Goal: Task Accomplishment & Management: Complete application form

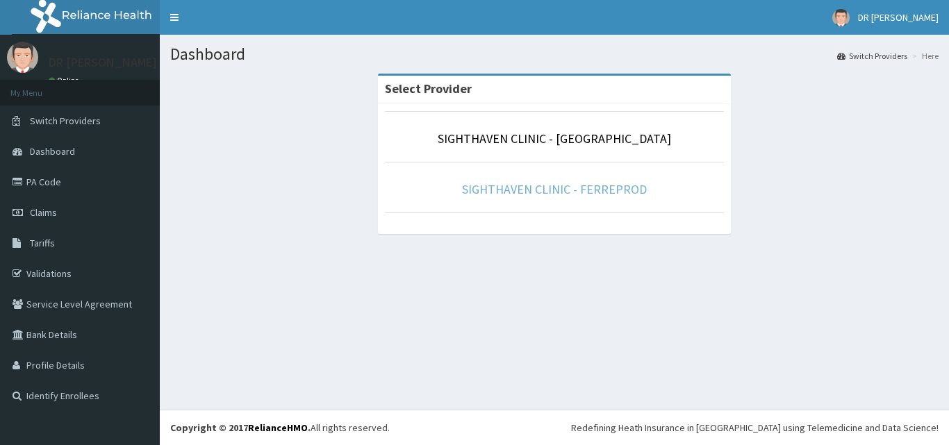
click at [528, 190] on link "SIGHTHAVEN CLINIC - FERREPROD" at bounding box center [554, 189] width 185 height 16
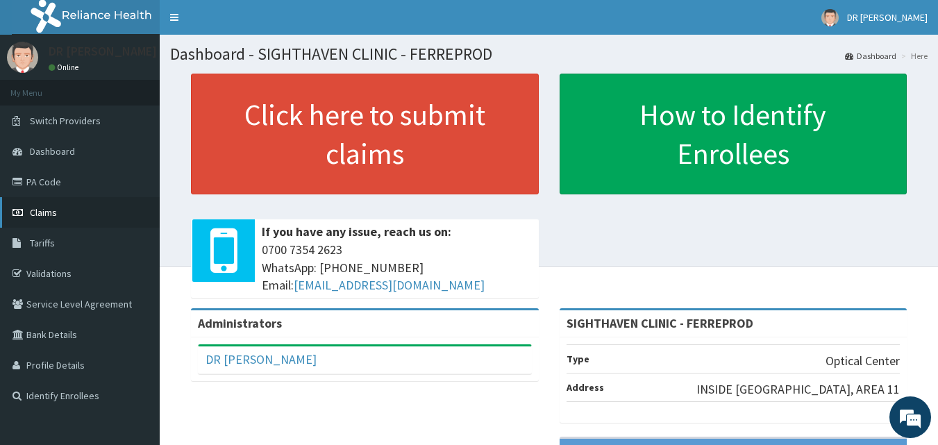
click at [63, 214] on link "Claims" at bounding box center [80, 212] width 160 height 31
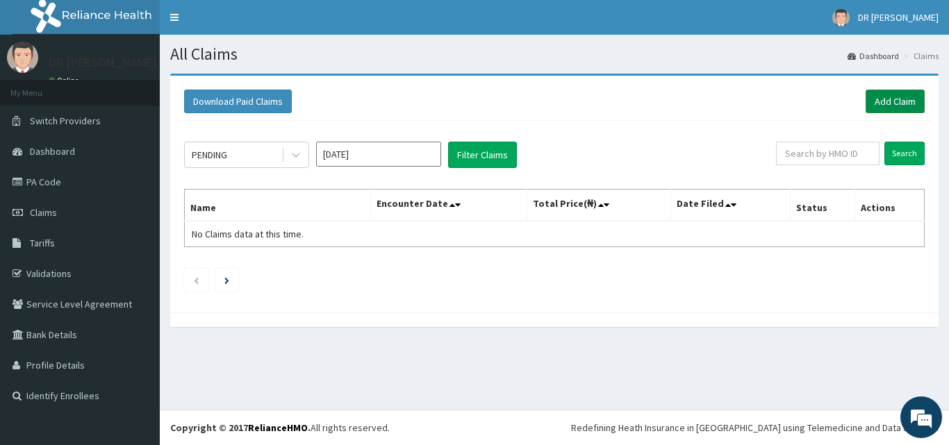
click at [886, 104] on link "Add Claim" at bounding box center [895, 102] width 59 height 24
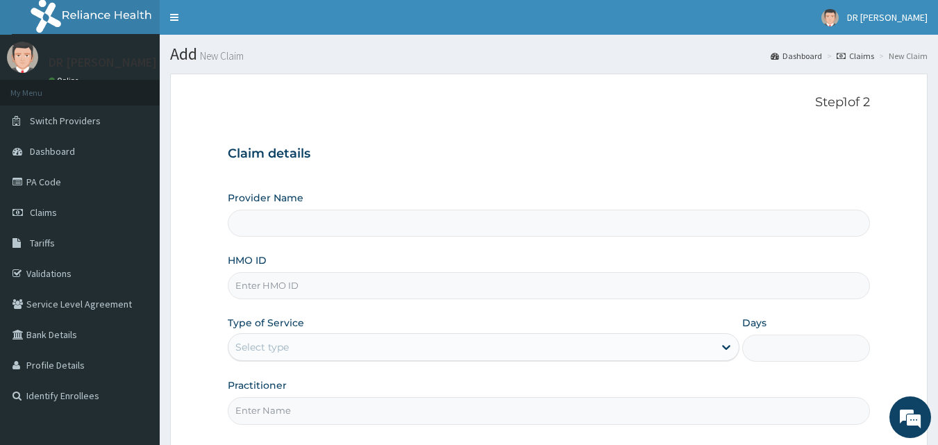
type input "SIGHTHAVEN CLINIC - FERREPROD"
click at [328, 287] on input "HMO ID" at bounding box center [549, 285] width 643 height 27
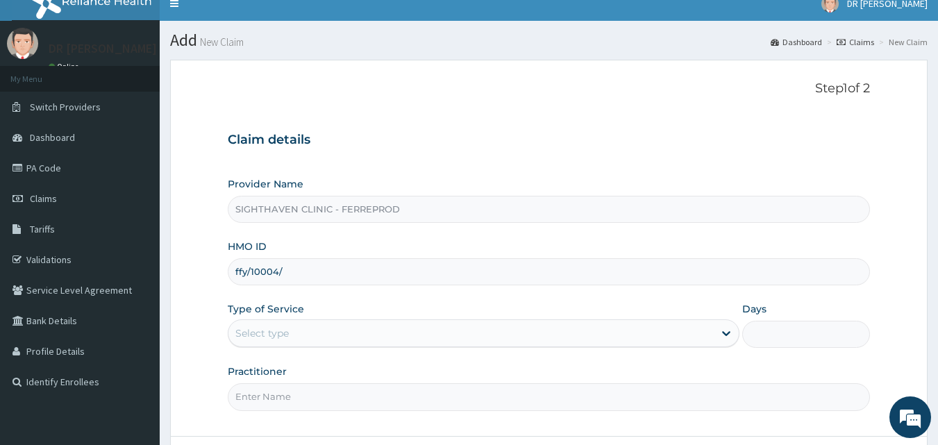
scroll to position [17, 0]
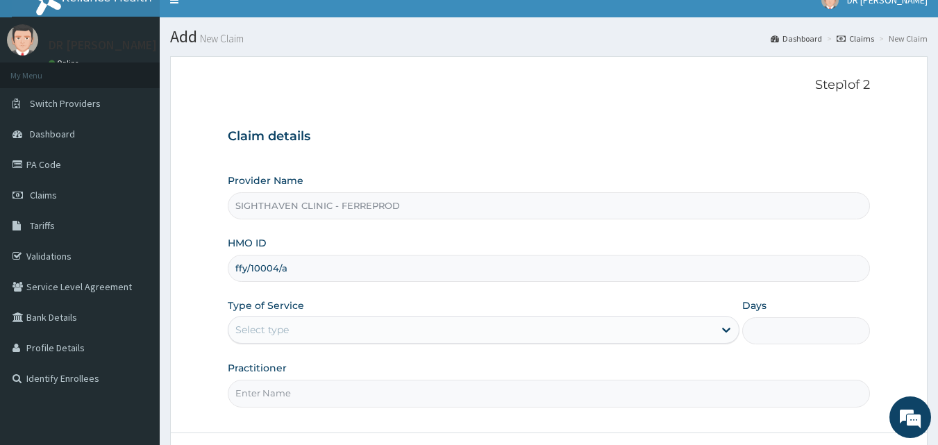
type input "ffy/10004/a"
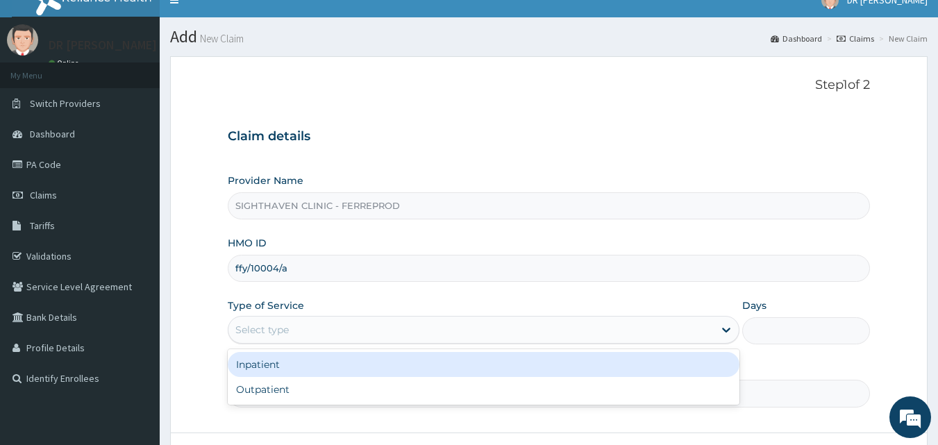
click at [670, 331] on div "Select type" at bounding box center [472, 330] width 486 height 22
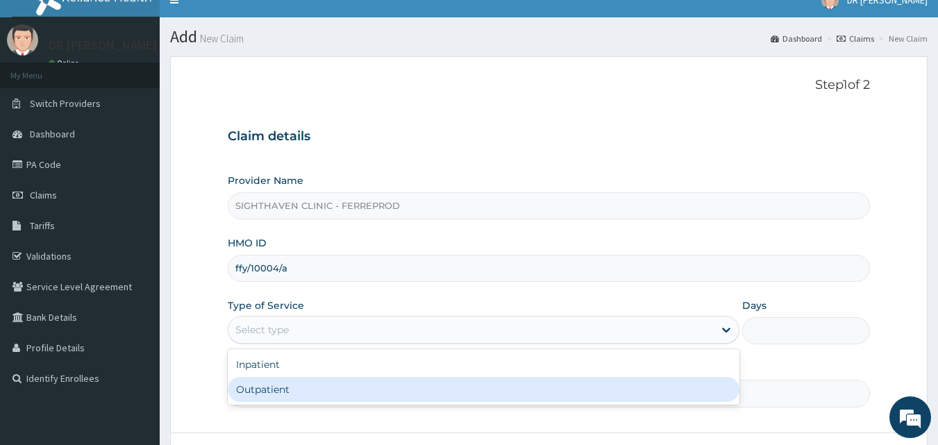
click at [525, 386] on div "Outpatient" at bounding box center [484, 389] width 512 height 25
type input "1"
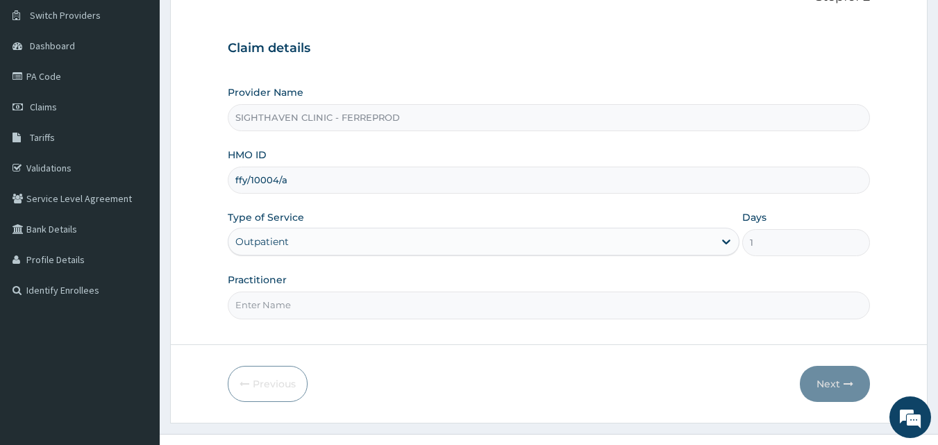
scroll to position [130, 0]
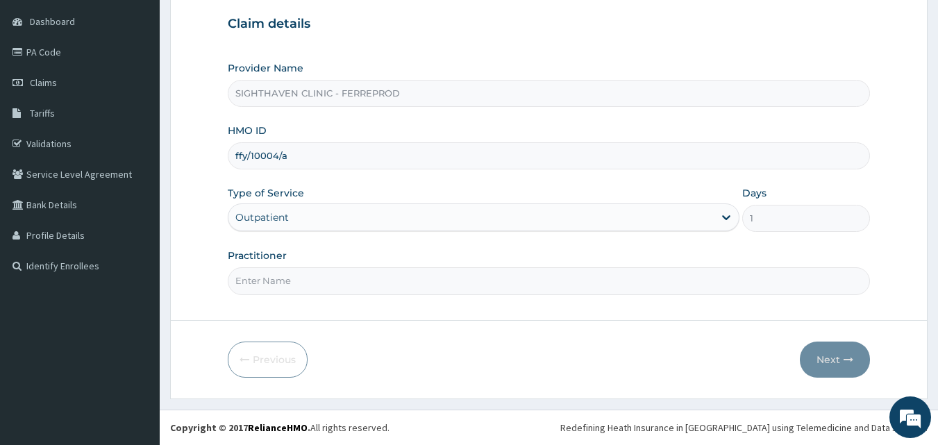
click at [414, 276] on input "Practitioner" at bounding box center [549, 280] width 643 height 27
type input "d"
type input "DR NJEZI"
click at [851, 354] on button "Next" at bounding box center [835, 360] width 70 height 36
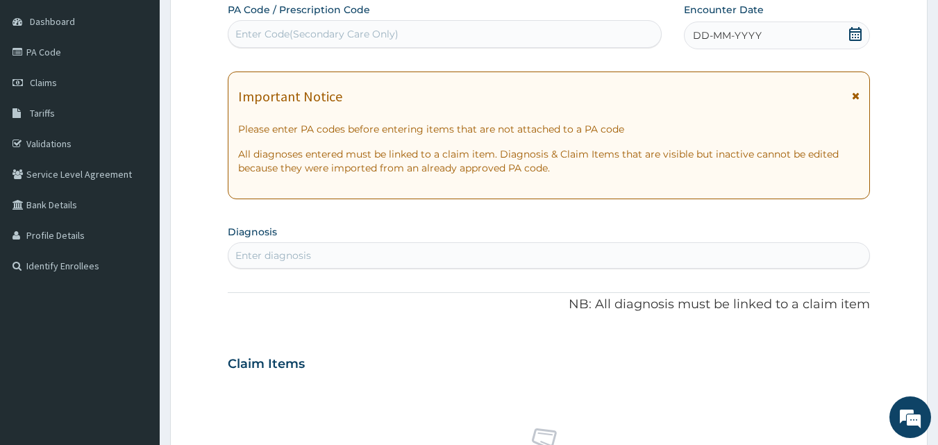
click at [435, 47] on div "Enter Code(Secondary Care Only)" at bounding box center [445, 34] width 435 height 28
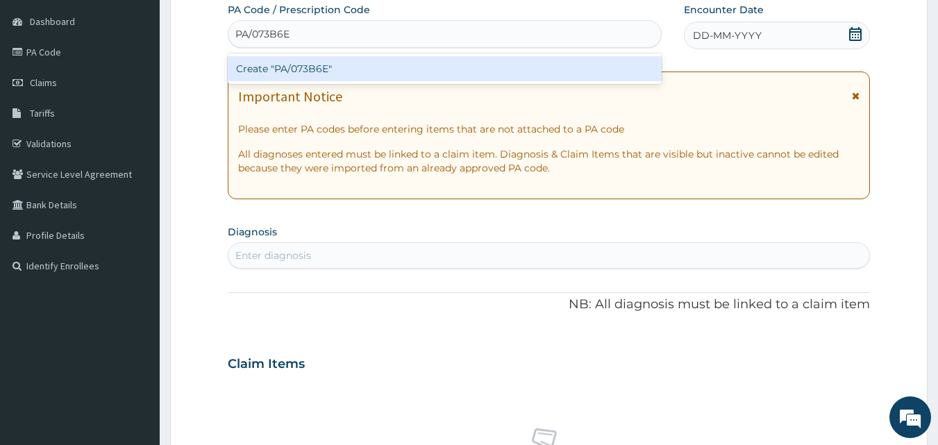
type input "PA/073B6E"
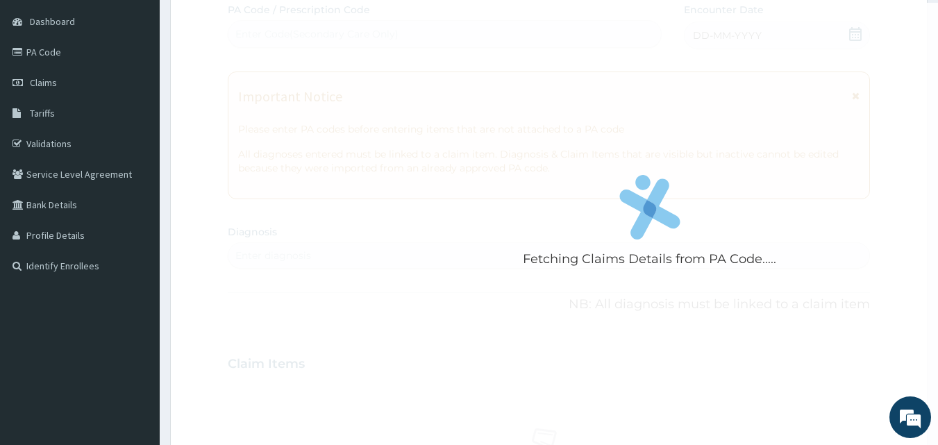
click at [729, 43] on div "Fetching Claims Details from PA Code..... PA Code / Prescription Code Enter Cod…" at bounding box center [549, 362] width 643 height 719
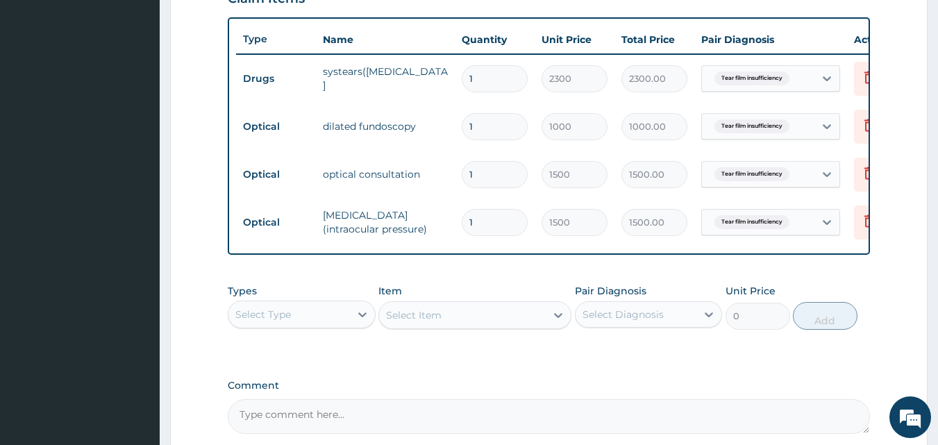
scroll to position [645, 0]
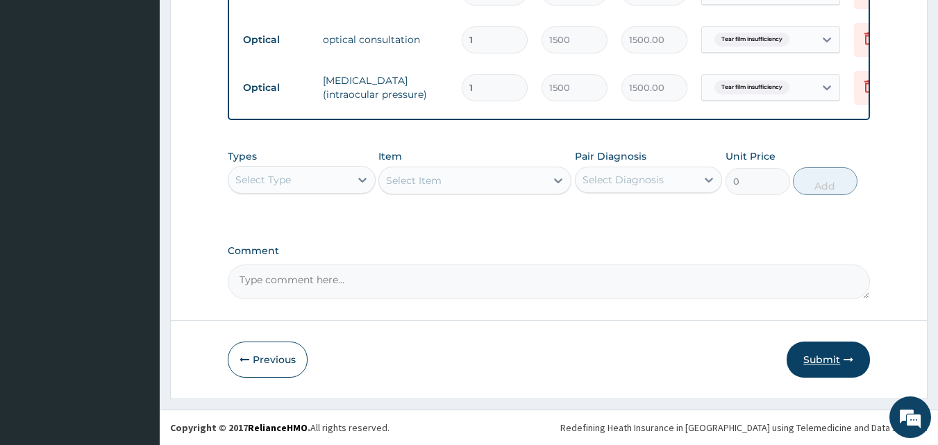
click at [838, 361] on button "Submit" at bounding box center [828, 360] width 83 height 36
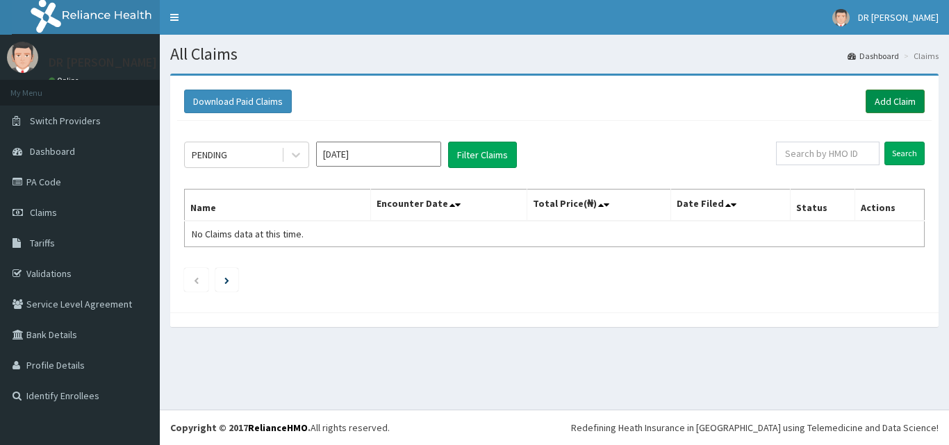
click at [897, 101] on link "Add Claim" at bounding box center [895, 102] width 59 height 24
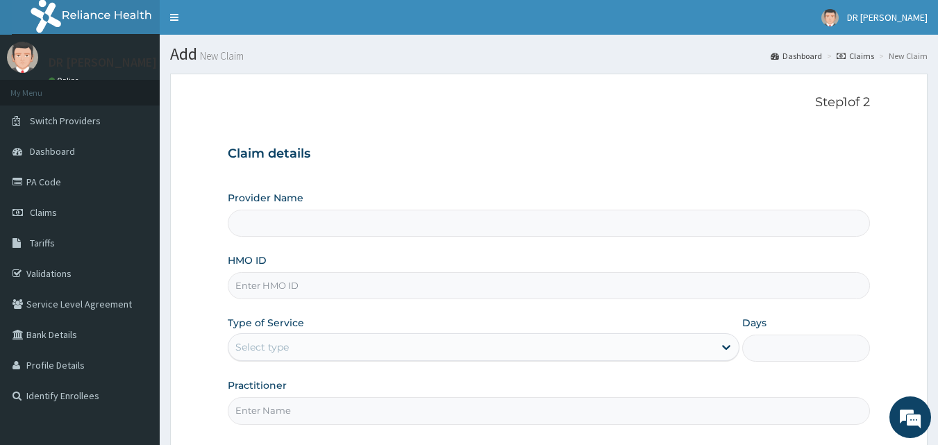
click at [295, 286] on input "HMO ID" at bounding box center [549, 285] width 643 height 27
type input "SIGHTHAVEN CLINIC - FERREPROD"
type input "AIP/10263/B"
click at [370, 338] on div "Select type" at bounding box center [472, 347] width 486 height 22
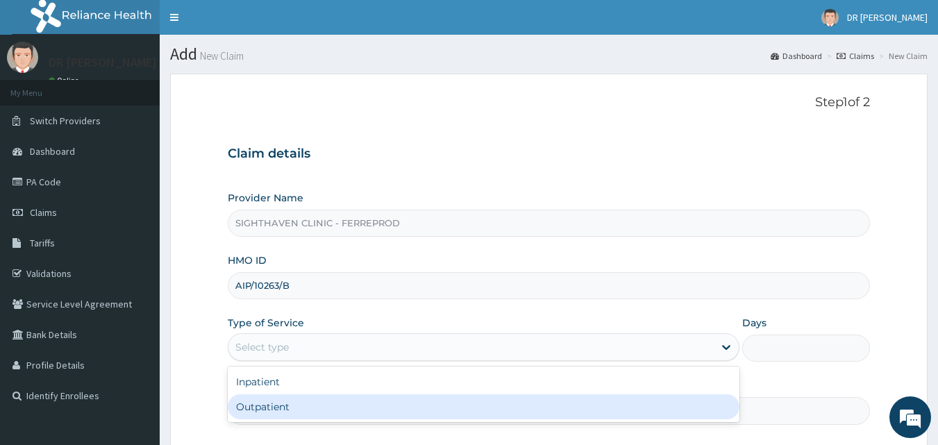
click at [299, 419] on div "Outpatient" at bounding box center [484, 407] width 512 height 25
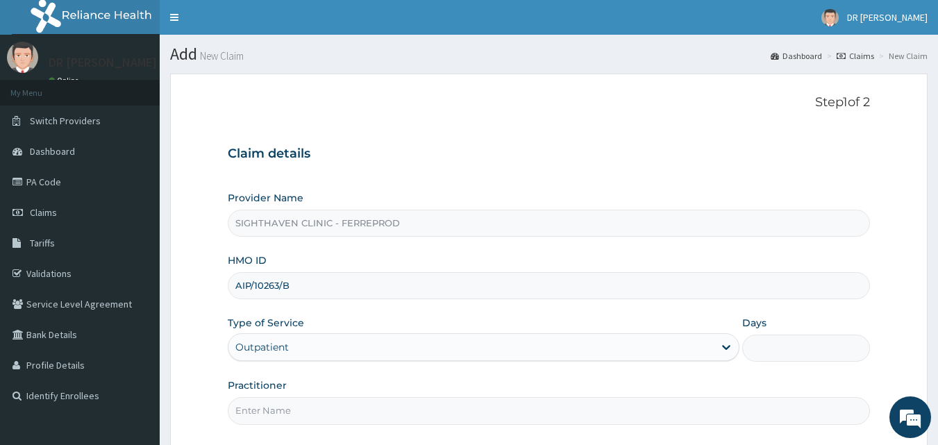
type input "1"
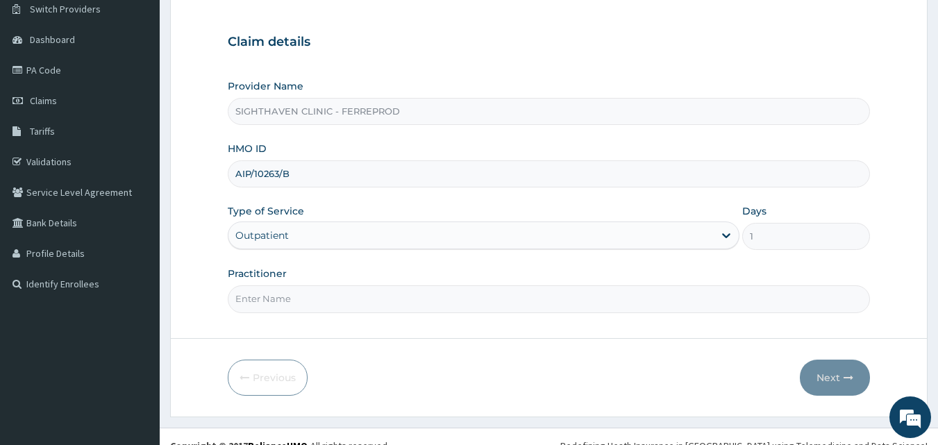
scroll to position [130, 0]
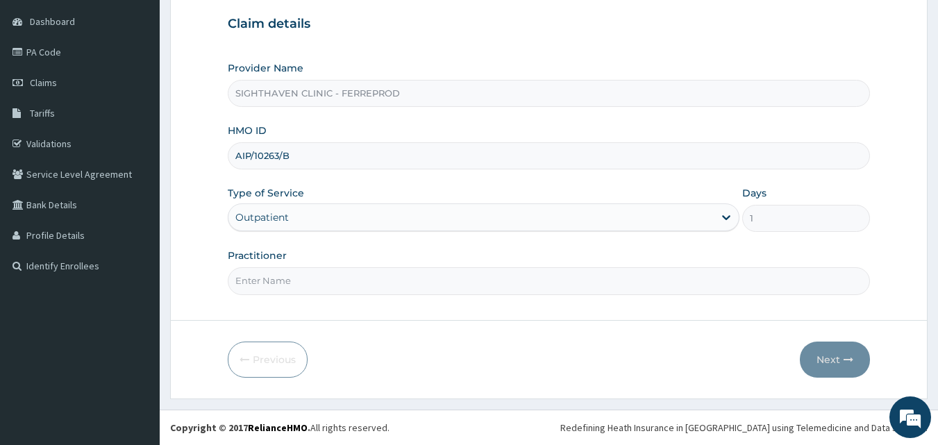
click at [490, 276] on input "Practitioner" at bounding box center [549, 280] width 643 height 27
type input "DR NJEZI"
click at [839, 358] on button "Next" at bounding box center [835, 360] width 70 height 36
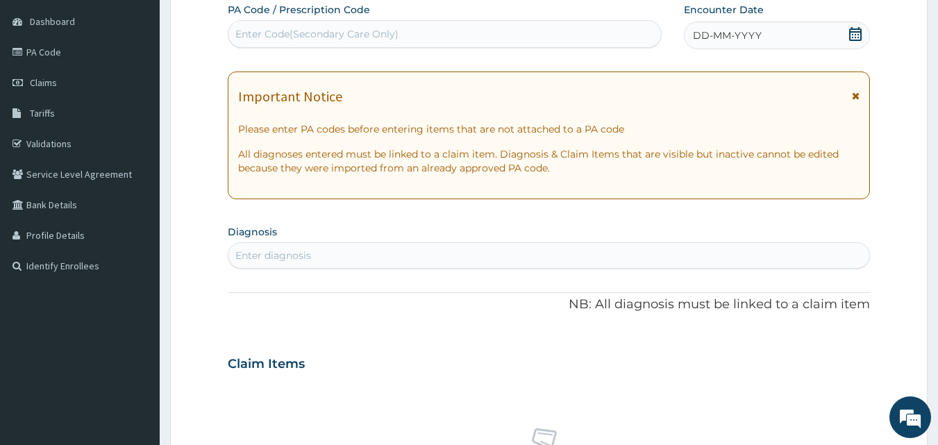
click at [468, 35] on div "Enter Code(Secondary Care Only)" at bounding box center [445, 34] width 433 height 22
type input "PA602D53"
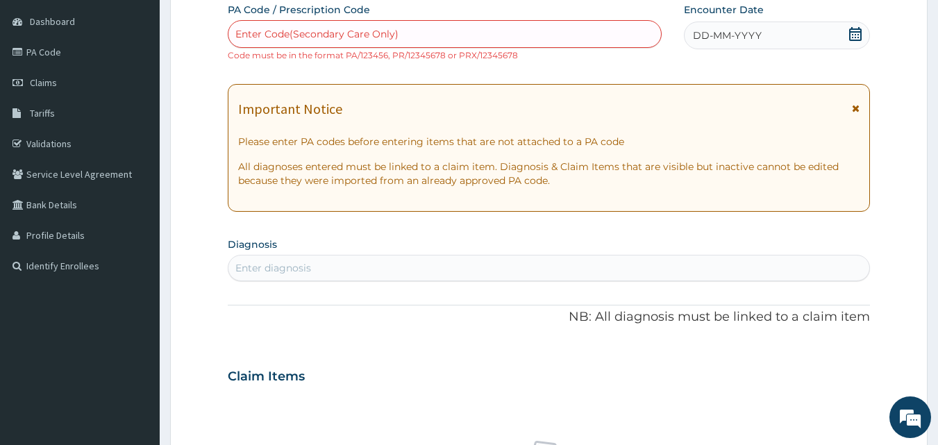
click at [715, 38] on span "DD-MM-YYYY" at bounding box center [727, 35] width 69 height 14
click at [348, 31] on div "Enter Code(Secondary Care Only)" at bounding box center [316, 34] width 163 height 14
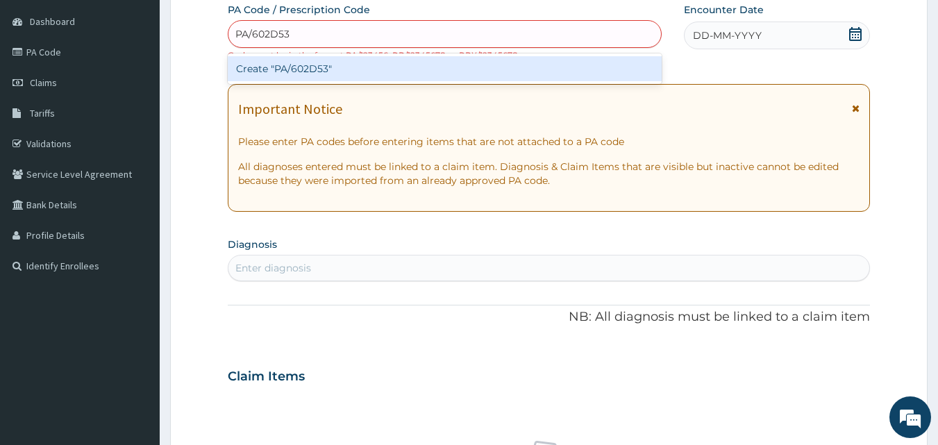
type input "PA/602D53"
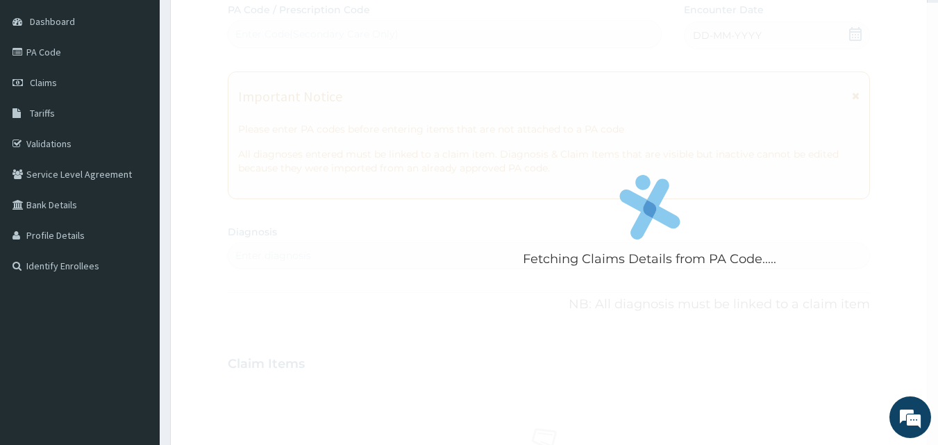
click at [720, 35] on div "Fetching Claims Details from PA Code..... PA Code / Prescription Code Enter Cod…" at bounding box center [549, 362] width 643 height 719
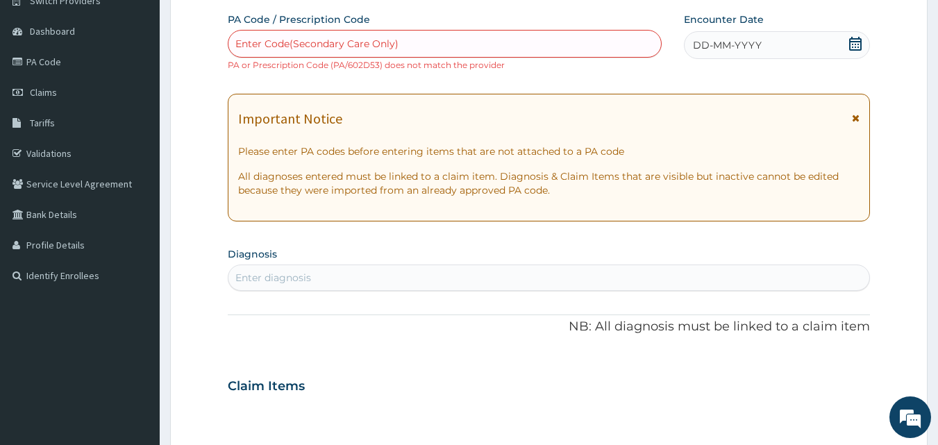
scroll to position [122, 0]
click at [48, 57] on link "PA Code" at bounding box center [80, 60] width 160 height 31
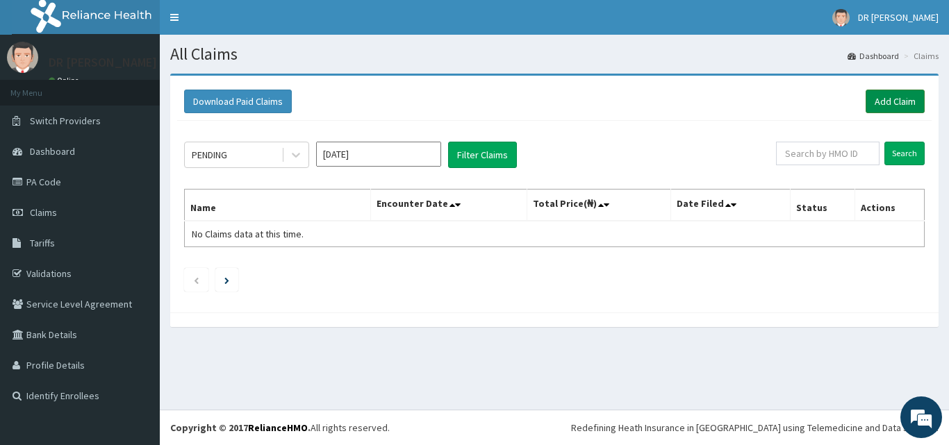
click at [891, 104] on link "Add Claim" at bounding box center [895, 102] width 59 height 24
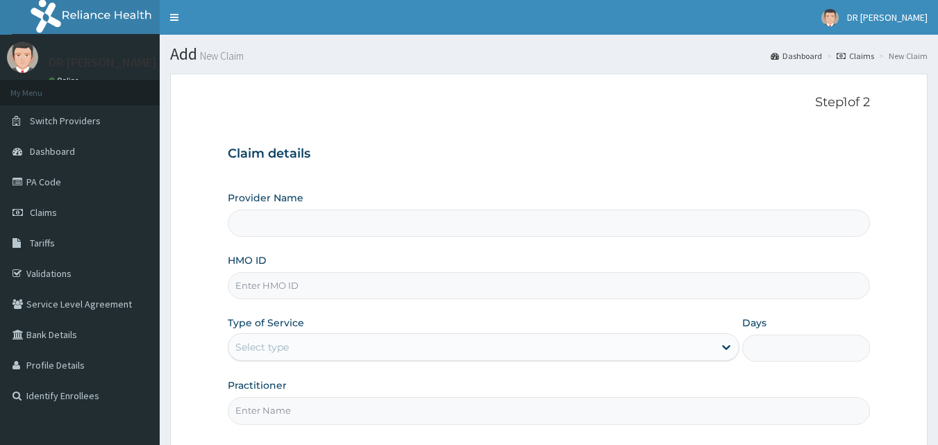
click at [304, 289] on input "HMO ID" at bounding box center [549, 285] width 643 height 27
type input "SIGHTHAVEN CLINIC - FERREPROD"
type input "PPV/1000/A"
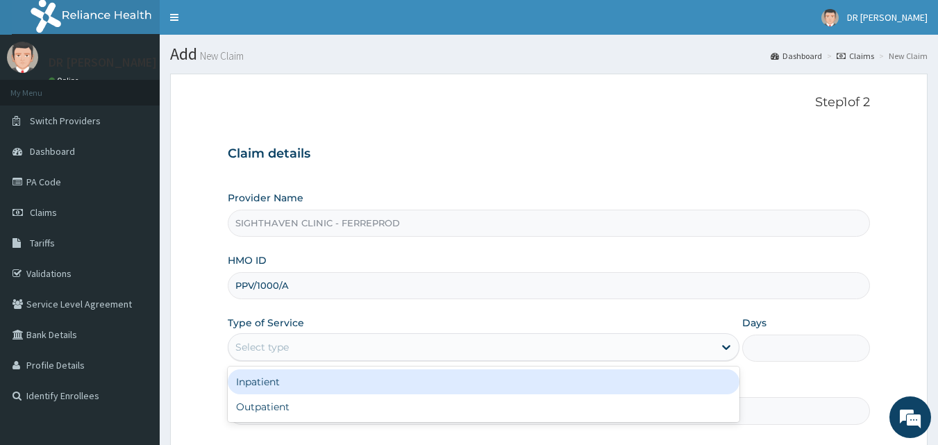
click at [343, 346] on div "Select type" at bounding box center [472, 347] width 486 height 22
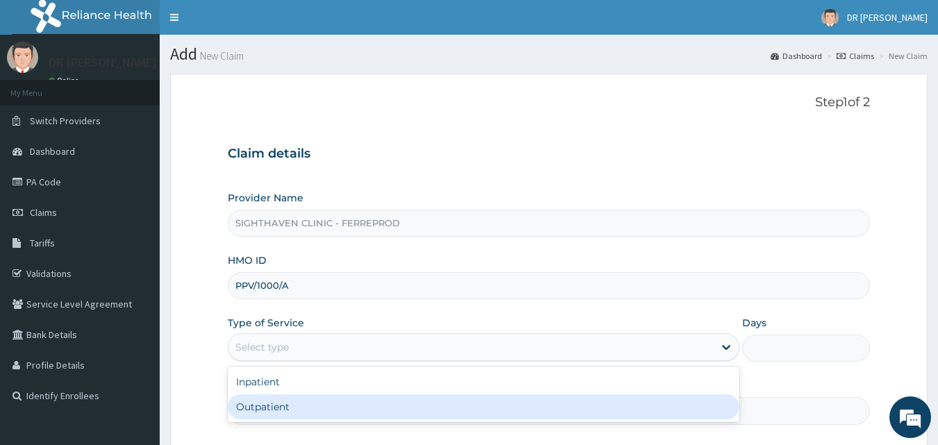
click at [317, 408] on div "Outpatient" at bounding box center [484, 407] width 512 height 25
type input "1"
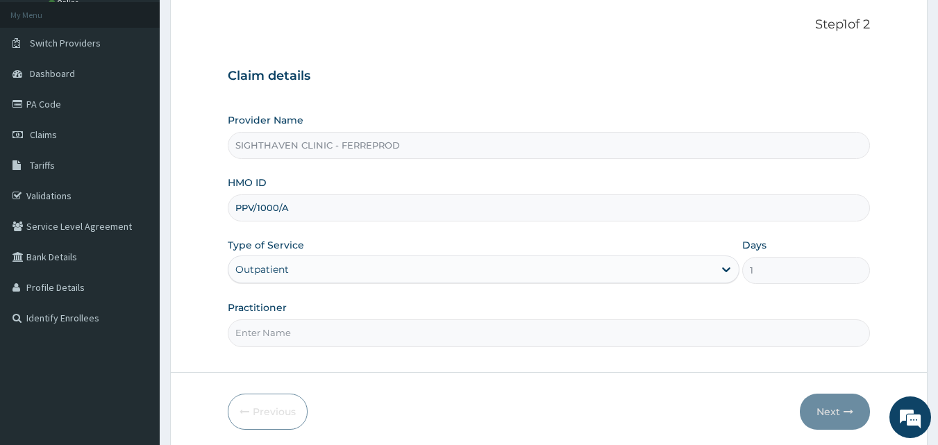
scroll to position [81, 0]
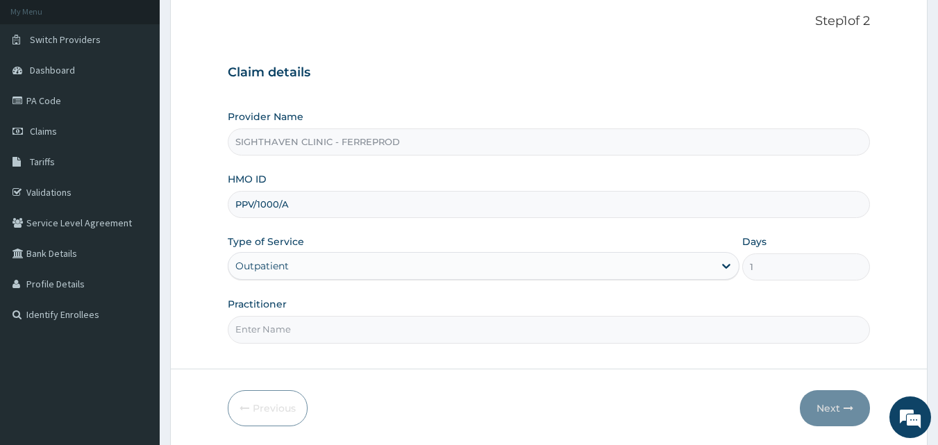
click at [298, 337] on input "Practitioner" at bounding box center [549, 329] width 643 height 27
type input "DR NJEZI"
click at [852, 411] on icon "button" at bounding box center [849, 409] width 10 height 10
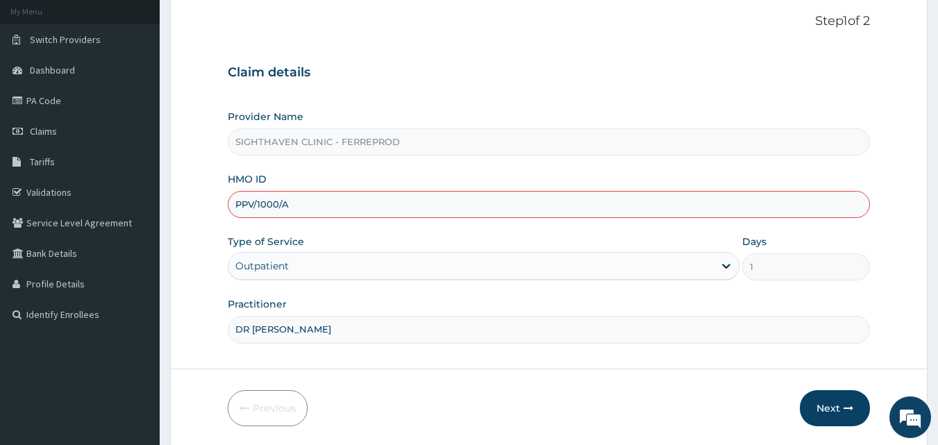
click at [277, 207] on input "PPV/1000/A" at bounding box center [549, 204] width 643 height 27
type input "PPV/10001/A"
click at [820, 402] on button "Next" at bounding box center [835, 408] width 70 height 36
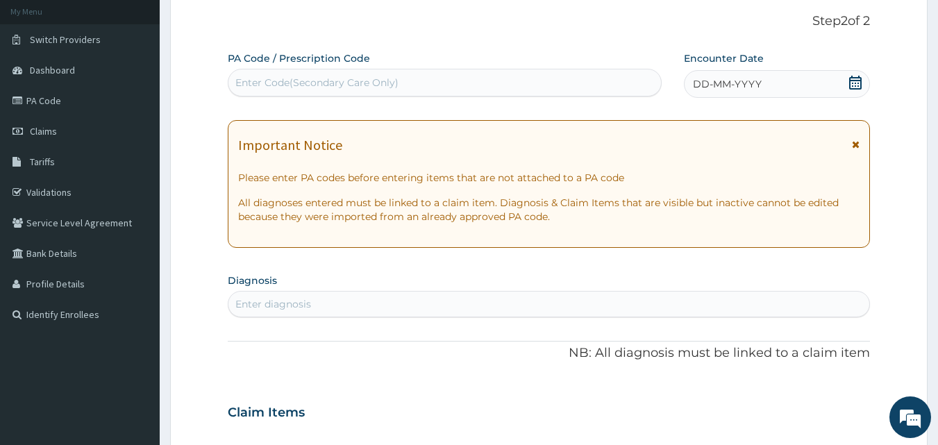
click at [446, 78] on div "Enter Code(Secondary Care Only)" at bounding box center [445, 83] width 433 height 22
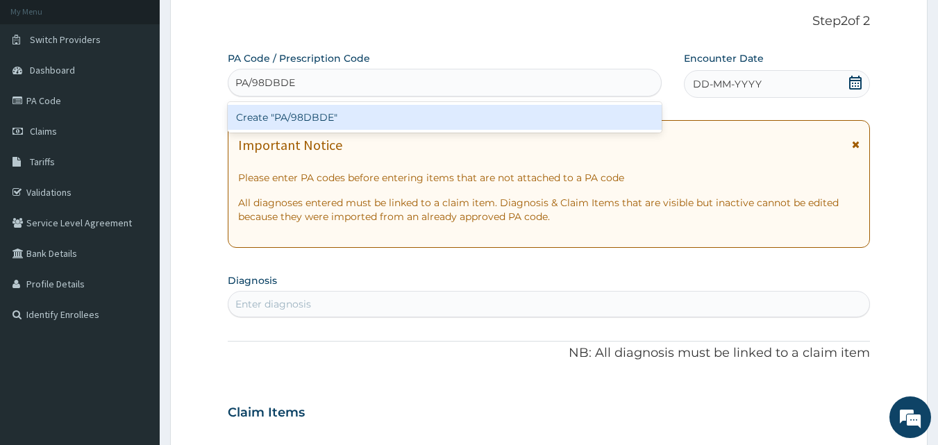
type input "PA/98DBDE"
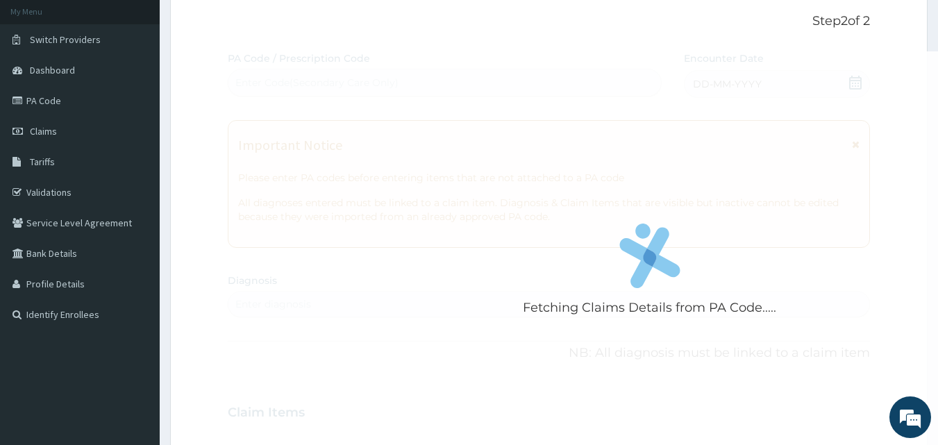
click at [745, 83] on div "Fetching Claims Details from PA Code..... PA Code / Prescription Code Enter Cod…" at bounding box center [549, 410] width 643 height 719
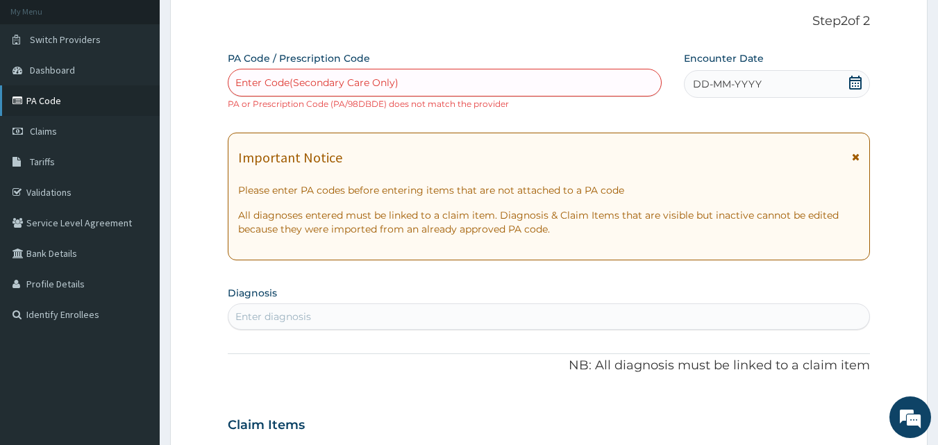
click at [73, 106] on link "PA Code" at bounding box center [80, 100] width 160 height 31
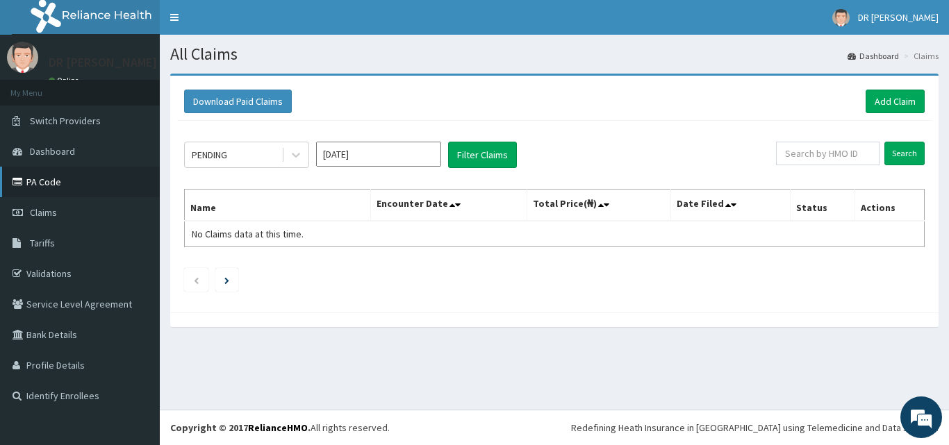
click at [88, 175] on link "PA Code" at bounding box center [80, 182] width 160 height 31
click at [887, 105] on link "Add Claim" at bounding box center [895, 102] width 59 height 24
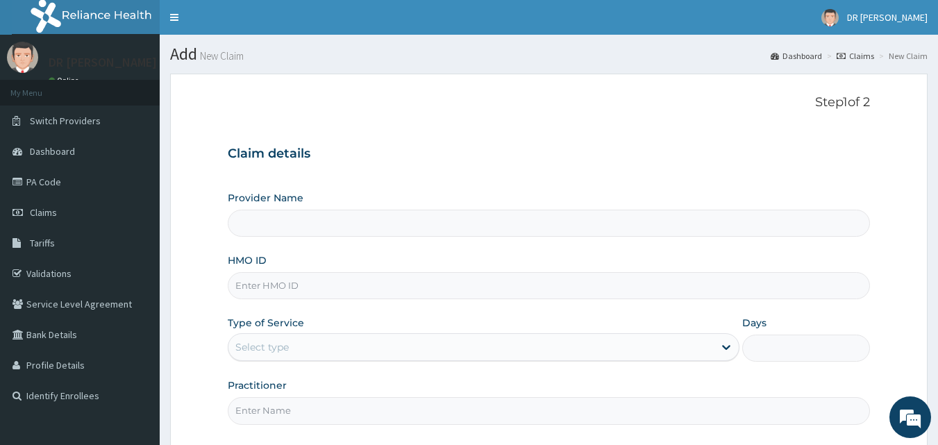
click at [293, 282] on input "HMO ID" at bounding box center [549, 285] width 643 height 27
type input "SIGHTHAVEN CLINIC - FERREPROD"
type input "PPV/10001/A"
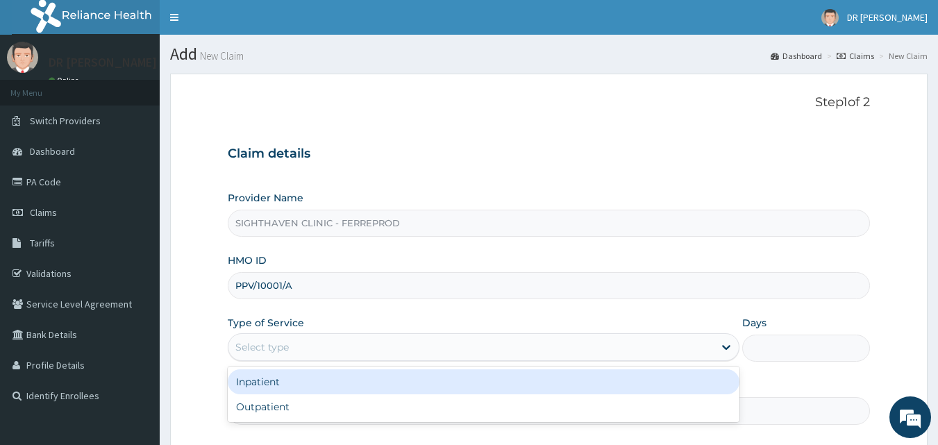
click at [294, 354] on div "Select type" at bounding box center [472, 347] width 486 height 22
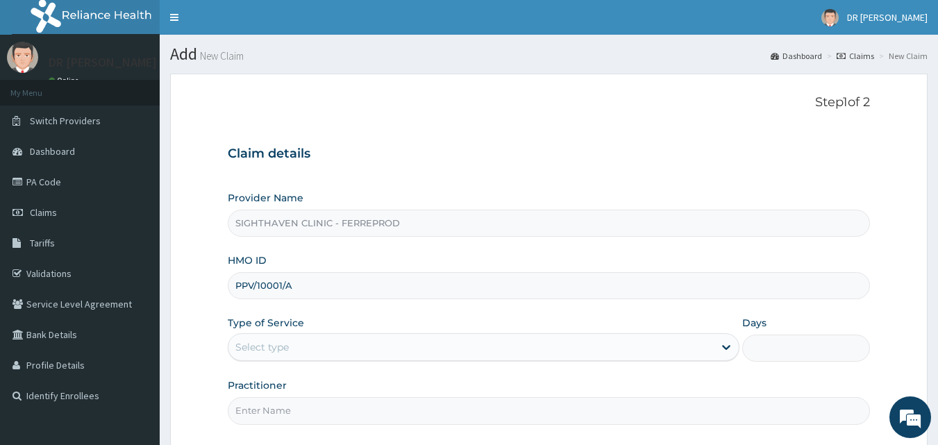
click at [294, 354] on div "Select type" at bounding box center [472, 347] width 486 height 22
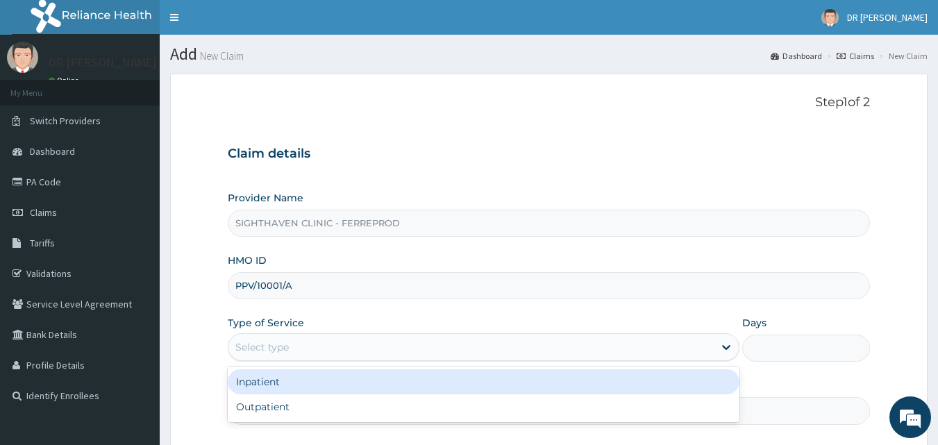
click at [294, 354] on div "Select type" at bounding box center [472, 347] width 486 height 22
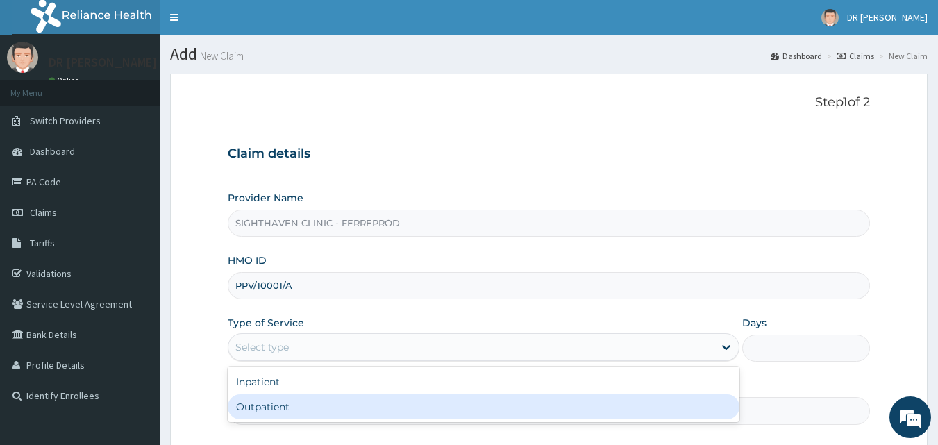
click at [277, 407] on div "Outpatient" at bounding box center [484, 407] width 512 height 25
type input "1"
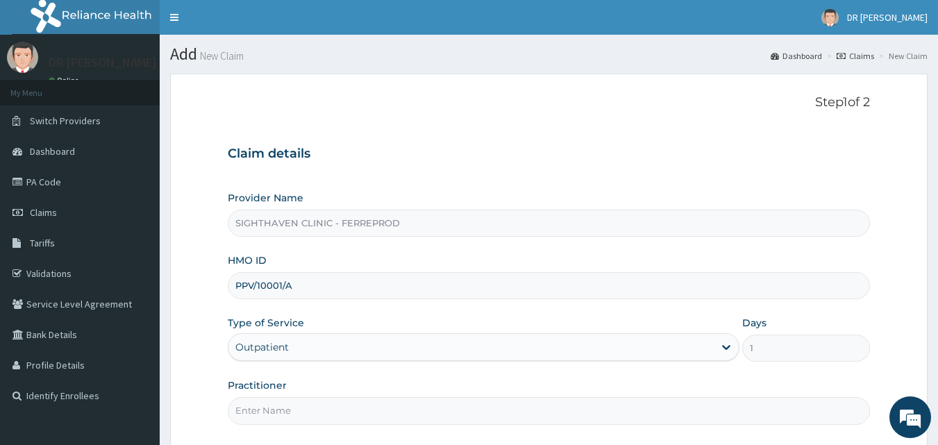
click at [288, 417] on input "Practitioner" at bounding box center [549, 410] width 643 height 27
type input "DR NJEZI"
click at [911, 349] on form "Step 1 of 2 Claim details Provider Name SIGHTHAVEN CLINIC - FERREPROD HMO ID PP…" at bounding box center [549, 302] width 758 height 456
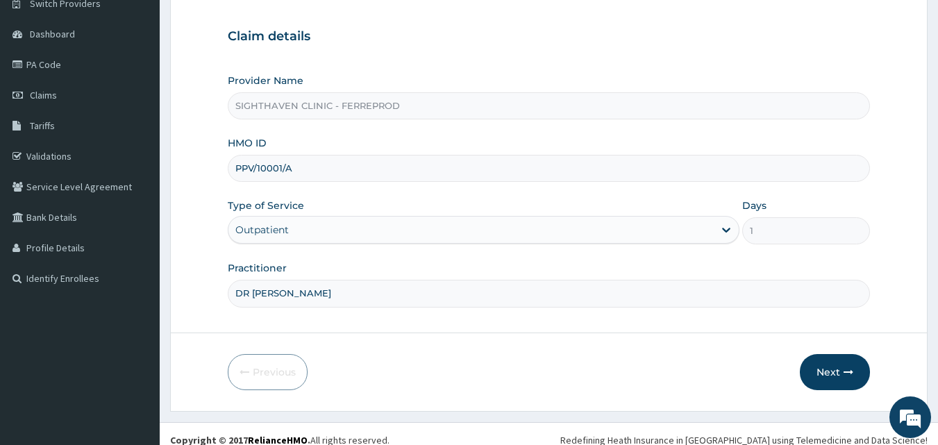
scroll to position [130, 0]
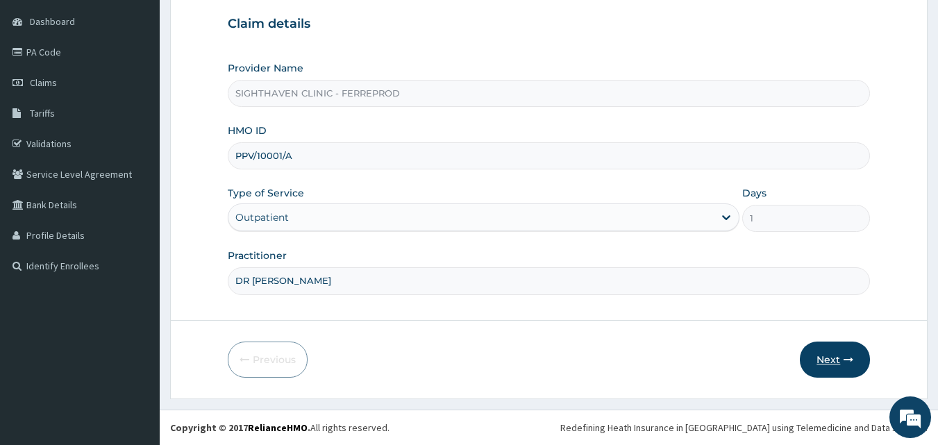
click at [836, 351] on button "Next" at bounding box center [835, 360] width 70 height 36
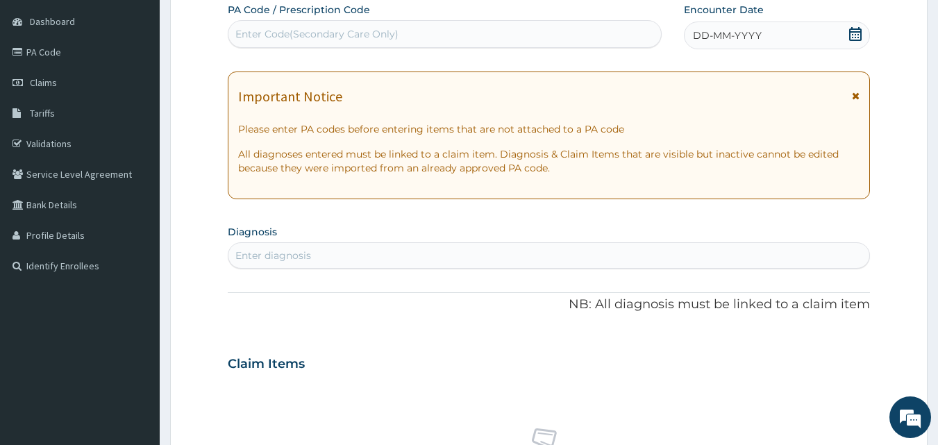
click at [363, 32] on div "Enter Code(Secondary Care Only)" at bounding box center [316, 34] width 163 height 14
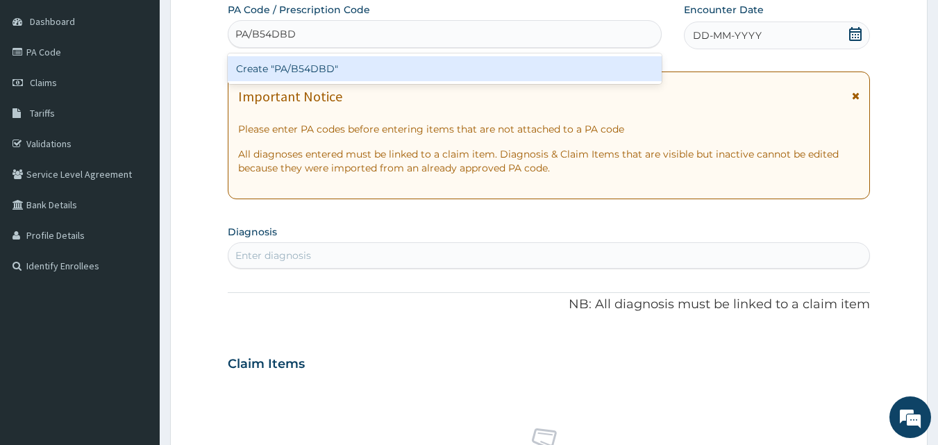
type input "PA/B54DBD"
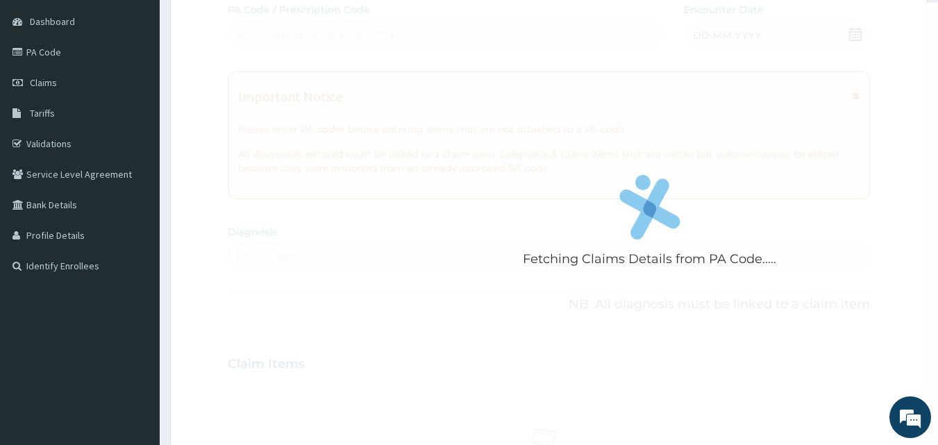
click at [735, 39] on div "Fetching Claims Details from PA Code..... PA Code / Prescription Code Enter Cod…" at bounding box center [549, 362] width 643 height 719
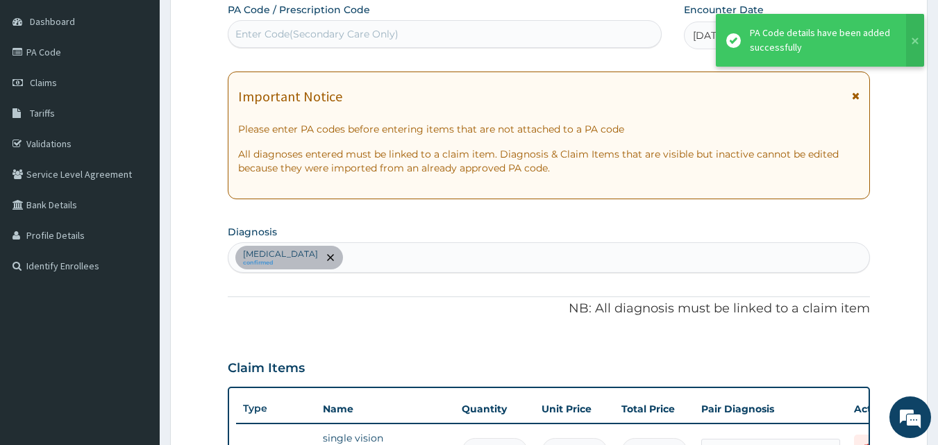
scroll to position [411, 0]
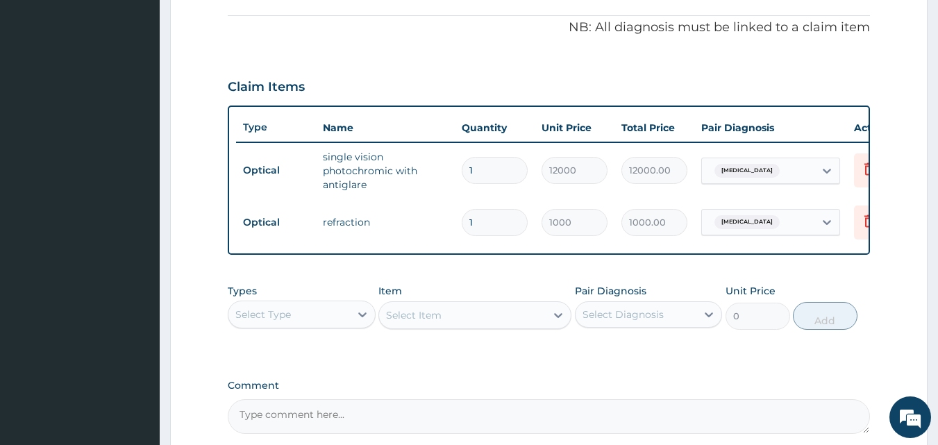
click at [359, 431] on textarea "Comment" at bounding box center [549, 416] width 643 height 35
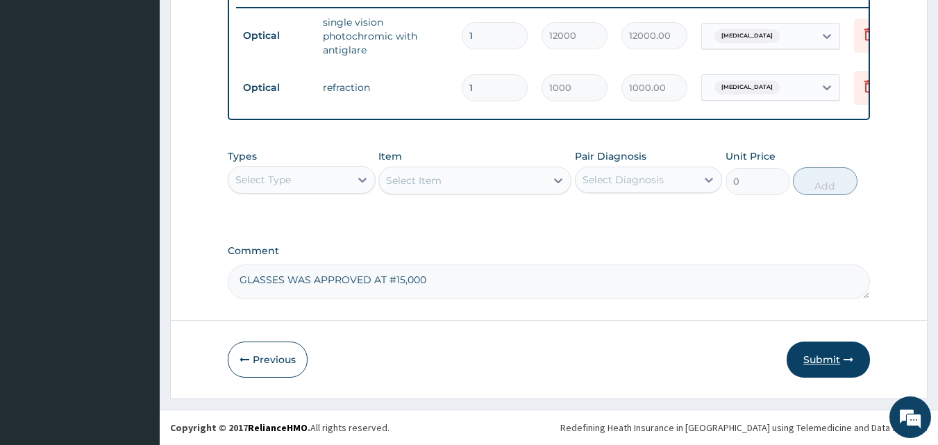
type textarea "GLASSES WAS APPROVED AT #15,000"
click at [827, 355] on button "Submit" at bounding box center [828, 360] width 83 height 36
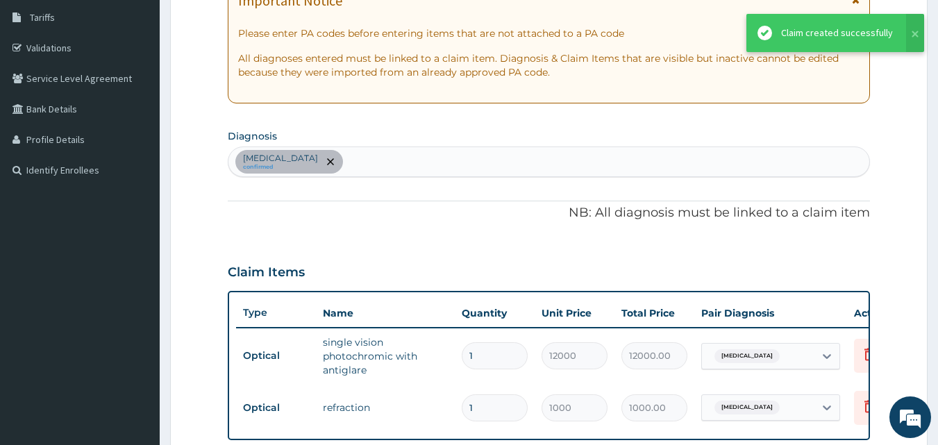
scroll to position [166, 0]
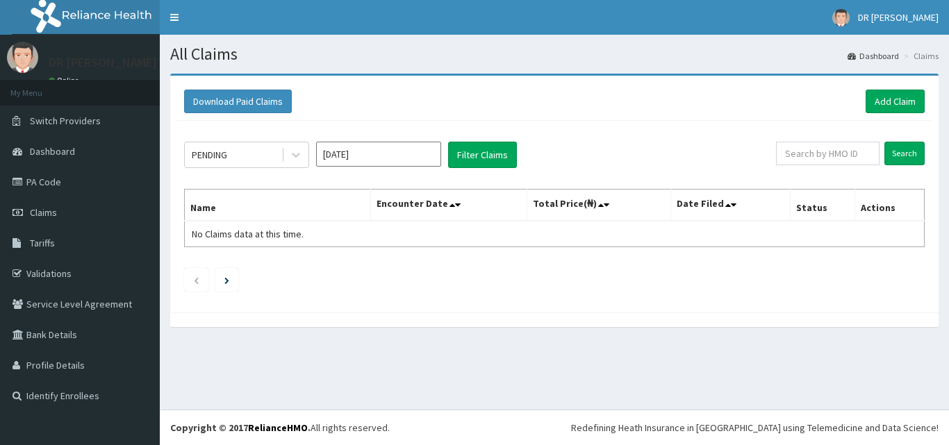
click at [80, 121] on span "Switch Providers" at bounding box center [65, 121] width 71 height 13
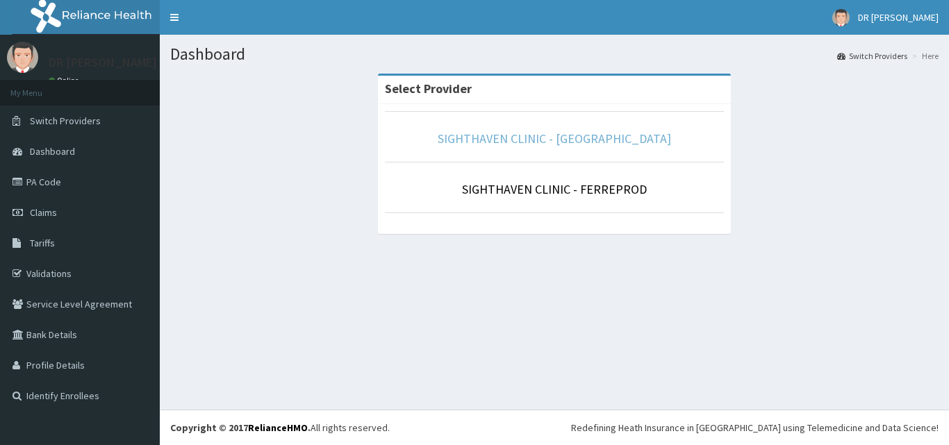
click at [540, 144] on link "SIGHTHAVEN CLINIC - [GEOGRAPHIC_DATA]" at bounding box center [554, 139] width 233 height 16
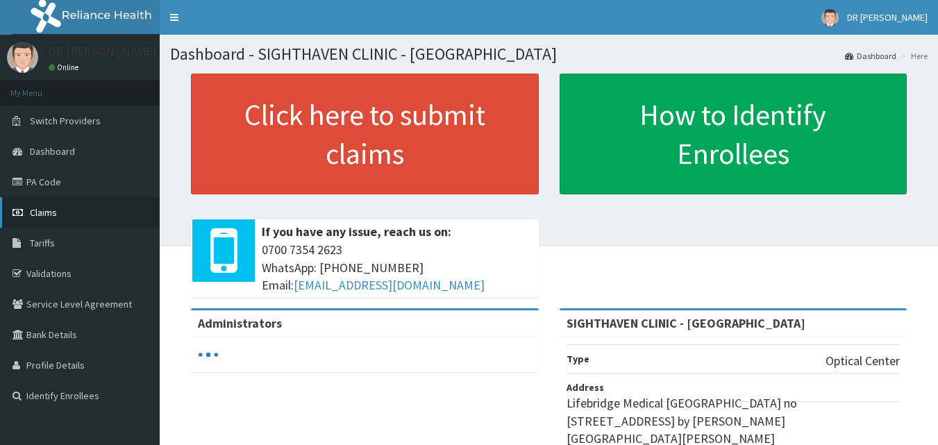
click at [53, 210] on span "Claims" at bounding box center [43, 212] width 27 height 13
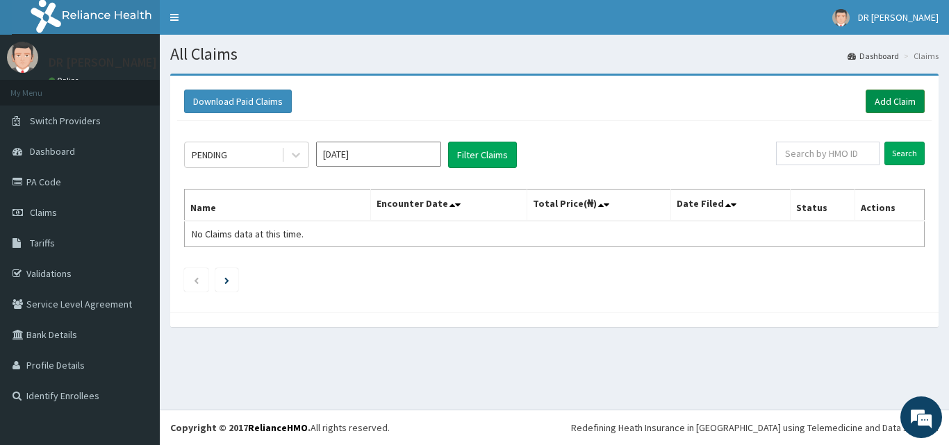
click at [879, 101] on link "Add Claim" at bounding box center [895, 102] width 59 height 24
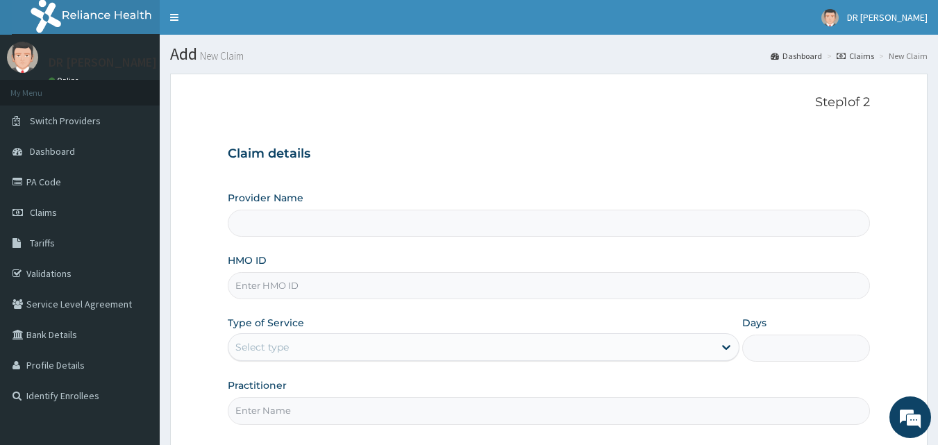
click at [311, 294] on input "HMO ID" at bounding box center [549, 285] width 643 height 27
type input "SIGHTHAVEN CLINIC - [GEOGRAPHIC_DATA]"
type input "AIP/10263/B"
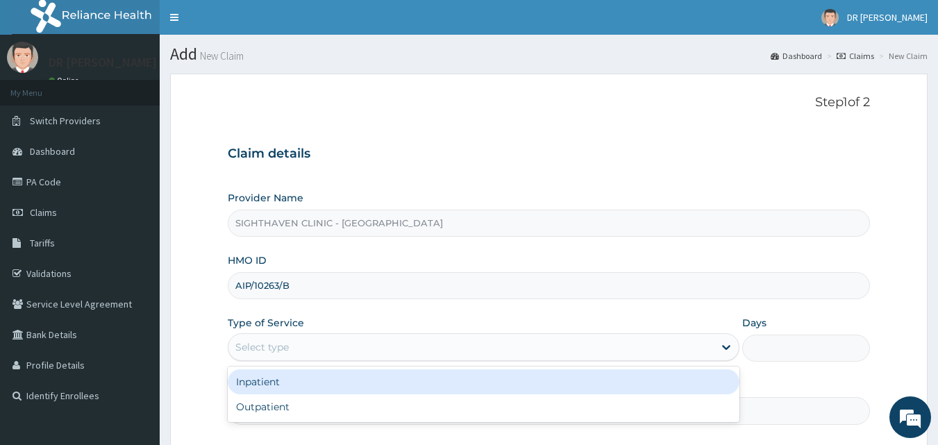
click at [273, 346] on div "Select type" at bounding box center [261, 347] width 53 height 14
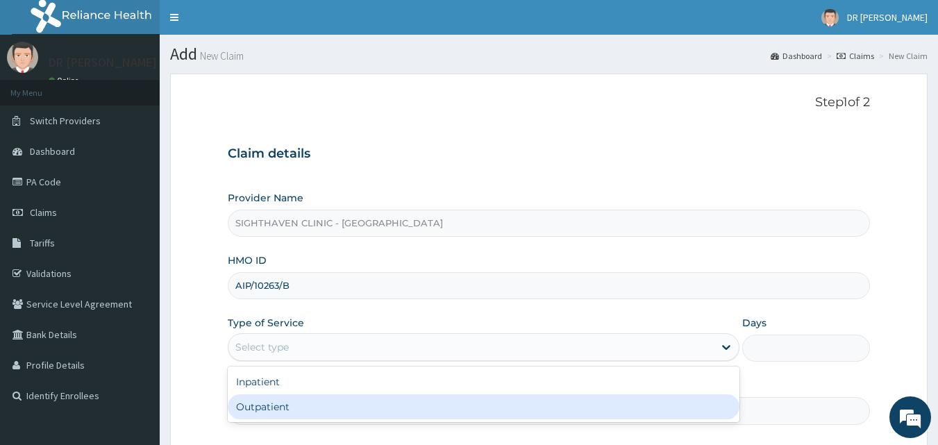
click at [277, 406] on div "Outpatient" at bounding box center [484, 407] width 512 height 25
type input "1"
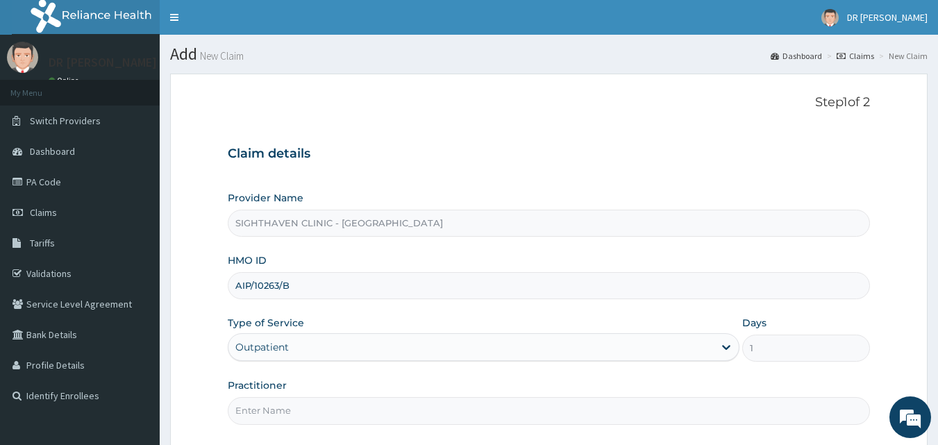
click at [886, 365] on form "Step 1 of 2 Claim details Provider Name SIGHTHAVEN CLINIC - LIFEBRIDGE HMO ID A…" at bounding box center [549, 302] width 758 height 456
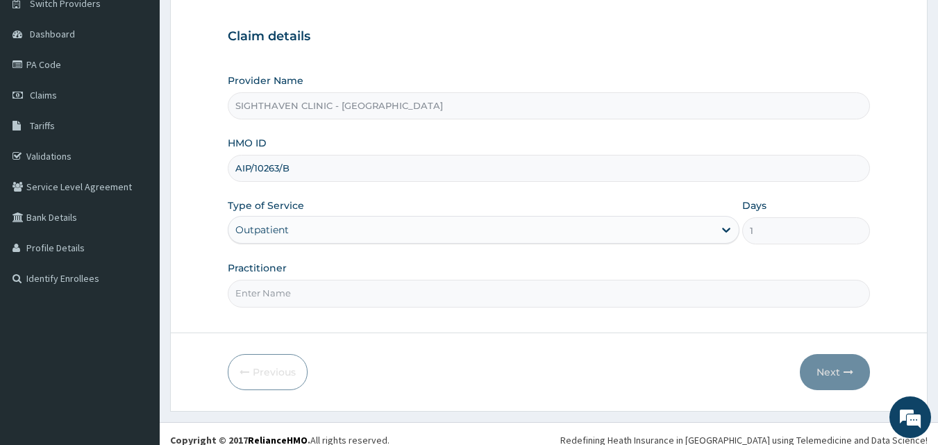
scroll to position [130, 0]
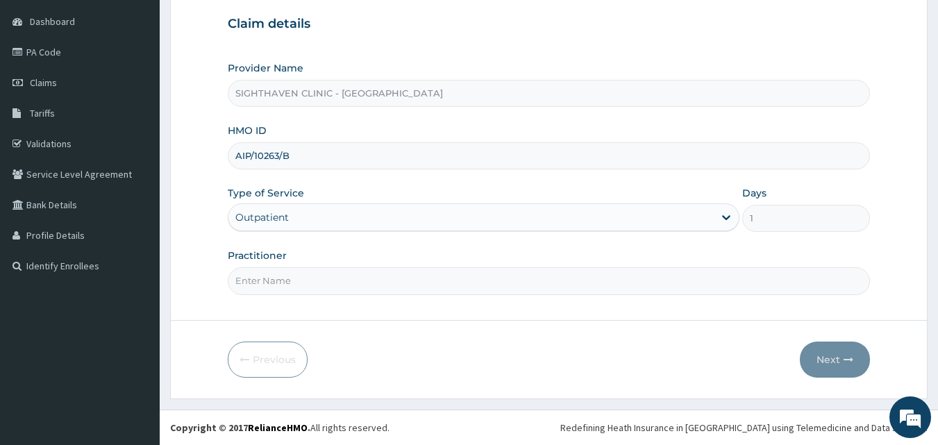
click at [256, 276] on input "Practitioner" at bounding box center [549, 280] width 643 height 27
type input "DR NJEZI"
click at [847, 354] on button "Next" at bounding box center [835, 360] width 70 height 36
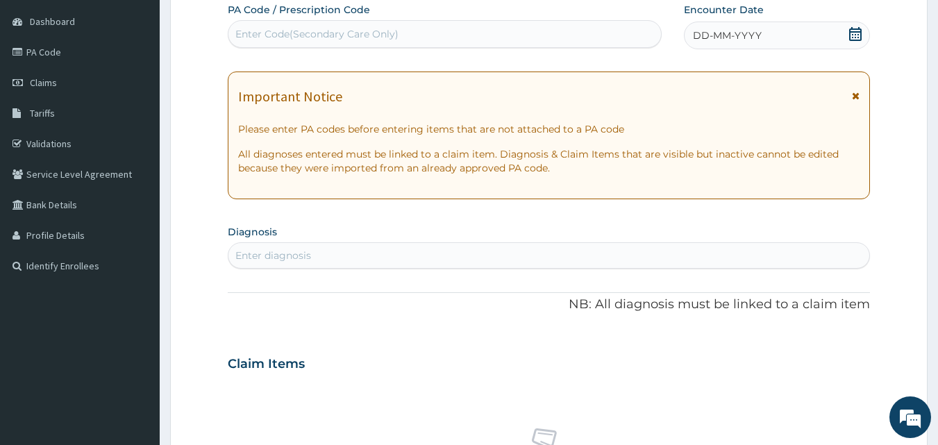
click at [429, 31] on div "Enter Code(Secondary Care Only)" at bounding box center [445, 34] width 433 height 22
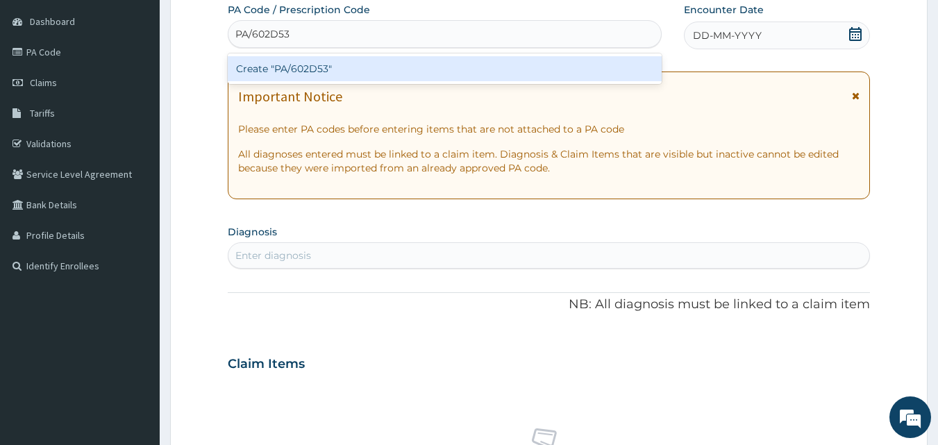
type input "PA/602D53"
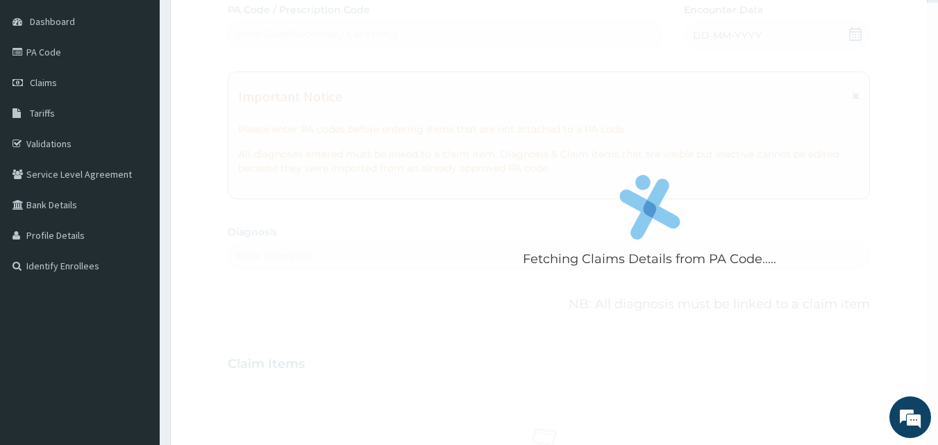
click at [757, 26] on div "Fetching Claims Details from PA Code..... PA Code / Prescription Code Enter Cod…" at bounding box center [549, 362] width 643 height 719
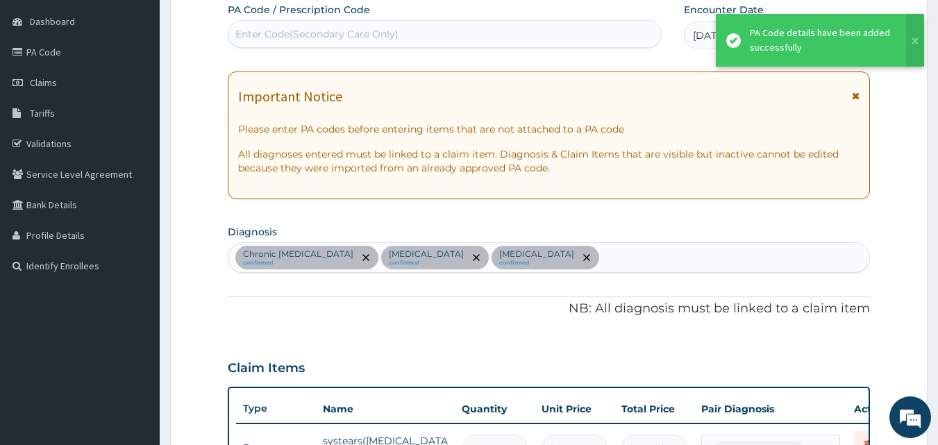
scroll to position [651, 0]
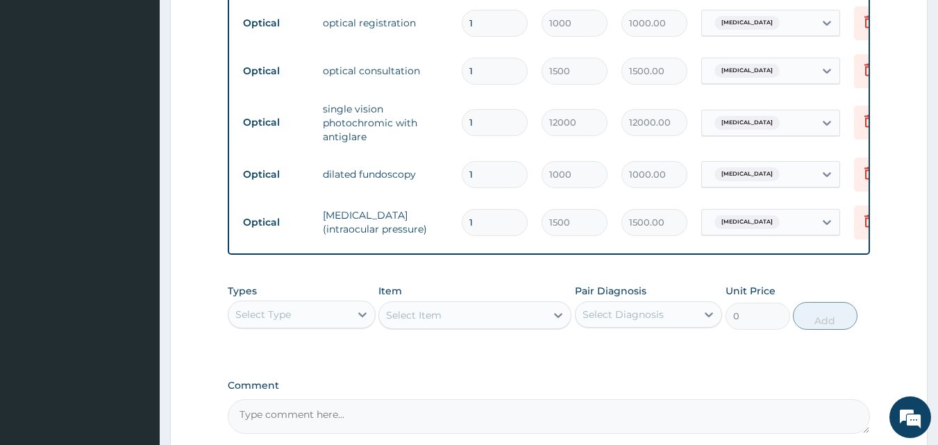
click at [348, 426] on textarea "Comment" at bounding box center [549, 416] width 643 height 35
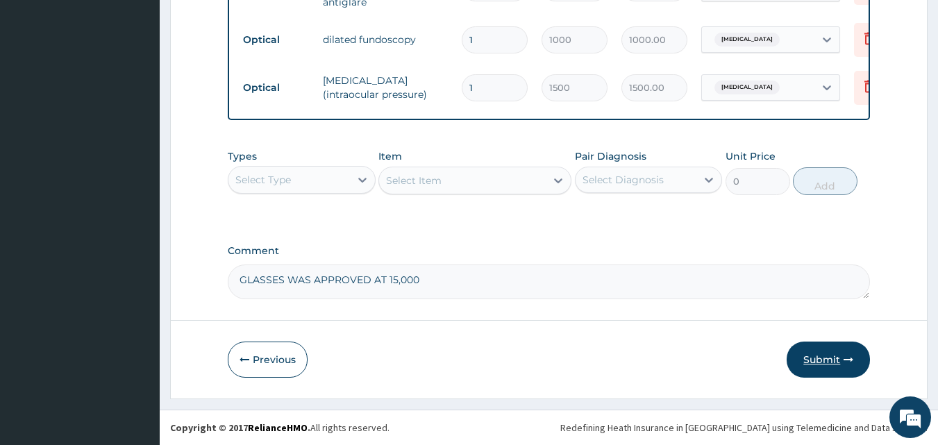
type textarea "GLASSES WAS APPROVED AT 15,000"
click at [825, 360] on button "Submit" at bounding box center [828, 360] width 83 height 36
